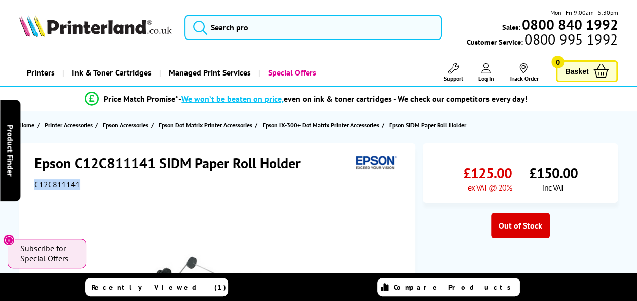
drag, startPoint x: 82, startPoint y: 186, endPoint x: 34, endPoint y: 182, distance: 48.3
click at [34, 182] on div "C12C811141" at bounding box center [218, 184] width 368 height 10
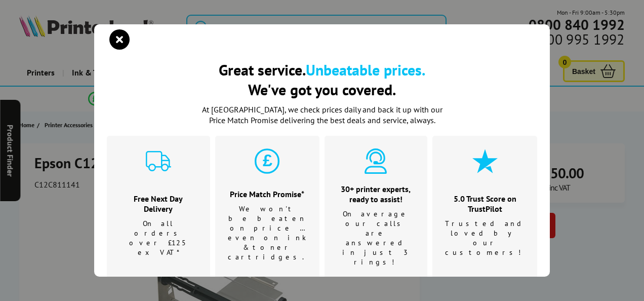
drag, startPoint x: 34, startPoint y: 182, endPoint x: 46, endPoint y: 183, distance: 11.7
drag, startPoint x: 46, startPoint y: 183, endPoint x: 34, endPoint y: 223, distance: 42.0
click at [34, 223] on div "Great service. Unbeatable prices. We've got you covered. Great service. Unbeata…" at bounding box center [322, 150] width 644 height 301
click at [123, 36] on icon "close modal" at bounding box center [119, 39] width 20 height 20
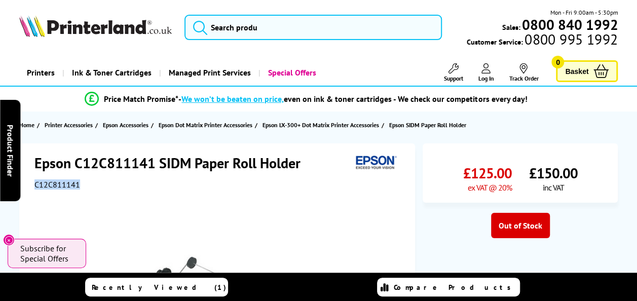
drag, startPoint x: 83, startPoint y: 182, endPoint x: 35, endPoint y: 183, distance: 47.6
click at [35, 183] on div "C12C811141" at bounding box center [218, 184] width 368 height 10
copy span "C12C811141"
